Goal: Use online tool/utility: Utilize a website feature to perform a specific function

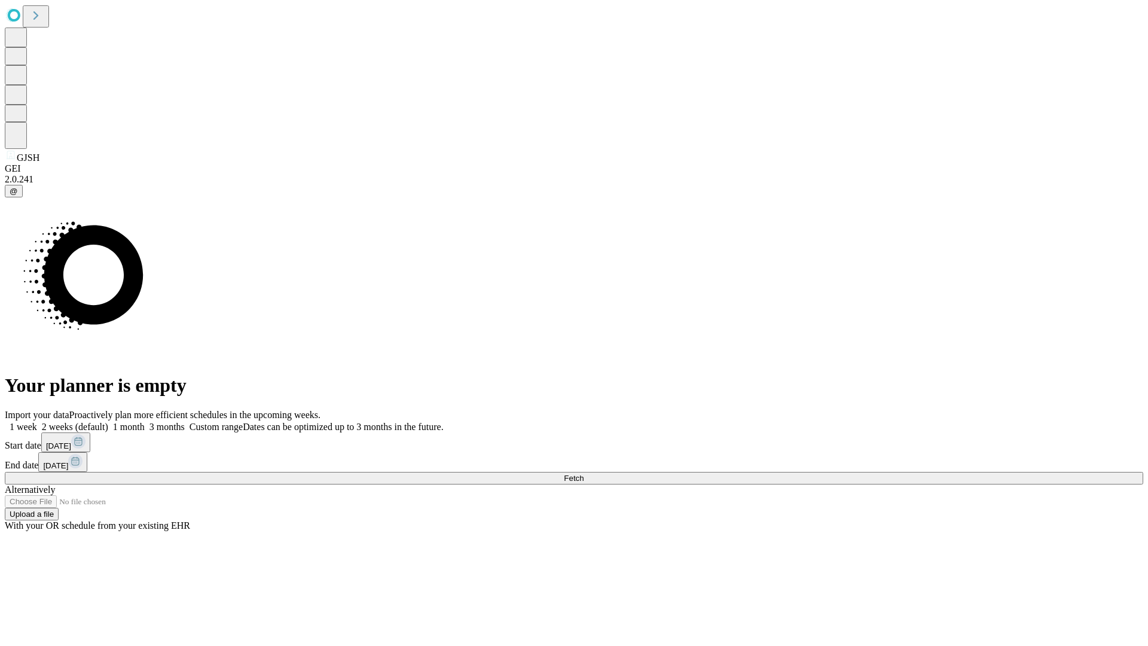
click at [583, 473] on span "Fetch" at bounding box center [574, 477] width 20 height 9
